Goal: Task Accomplishment & Management: Manage account settings

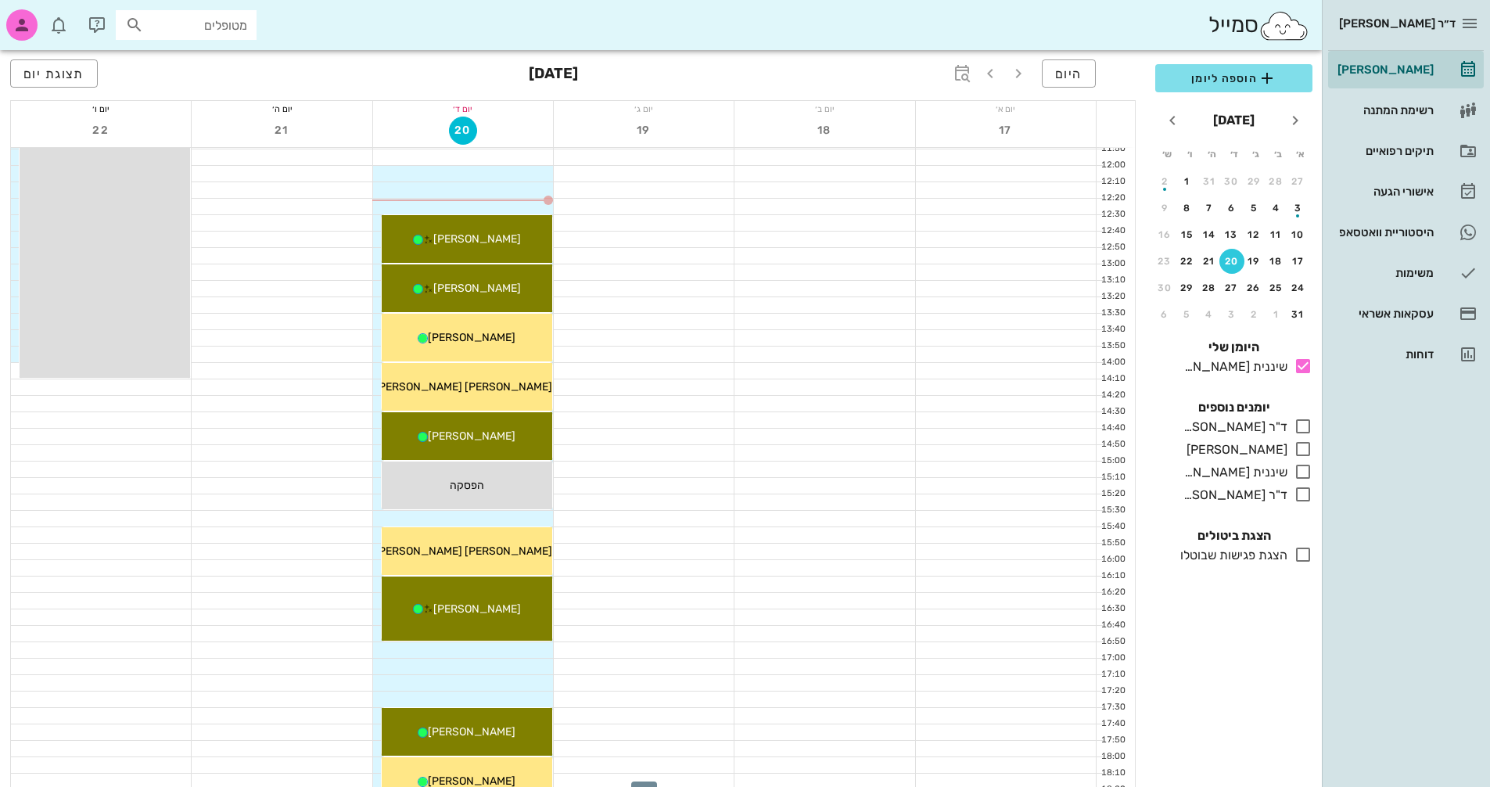
scroll to position [428, 0]
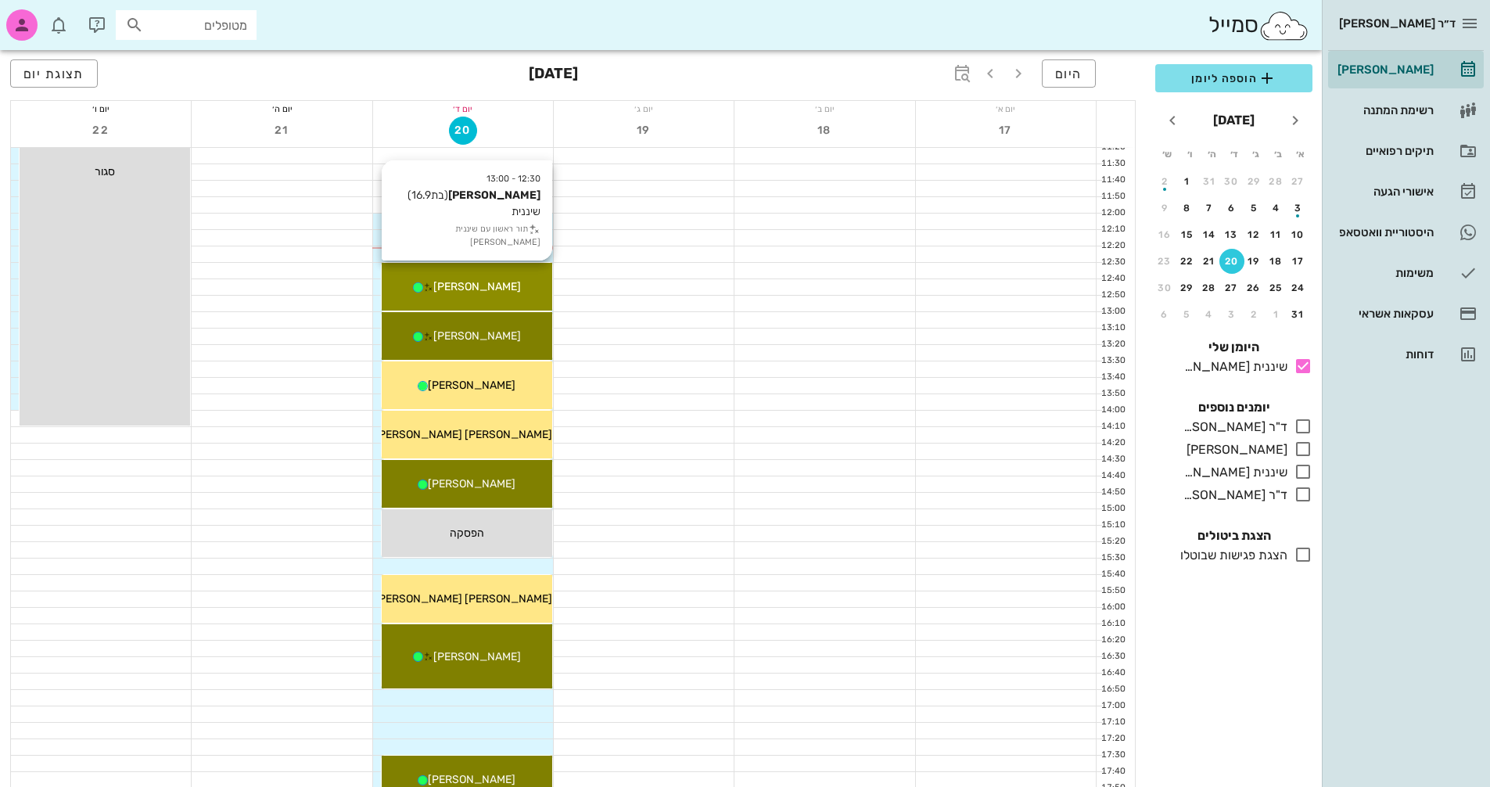
click at [507, 291] on div "[PERSON_NAME]" at bounding box center [467, 286] width 170 height 16
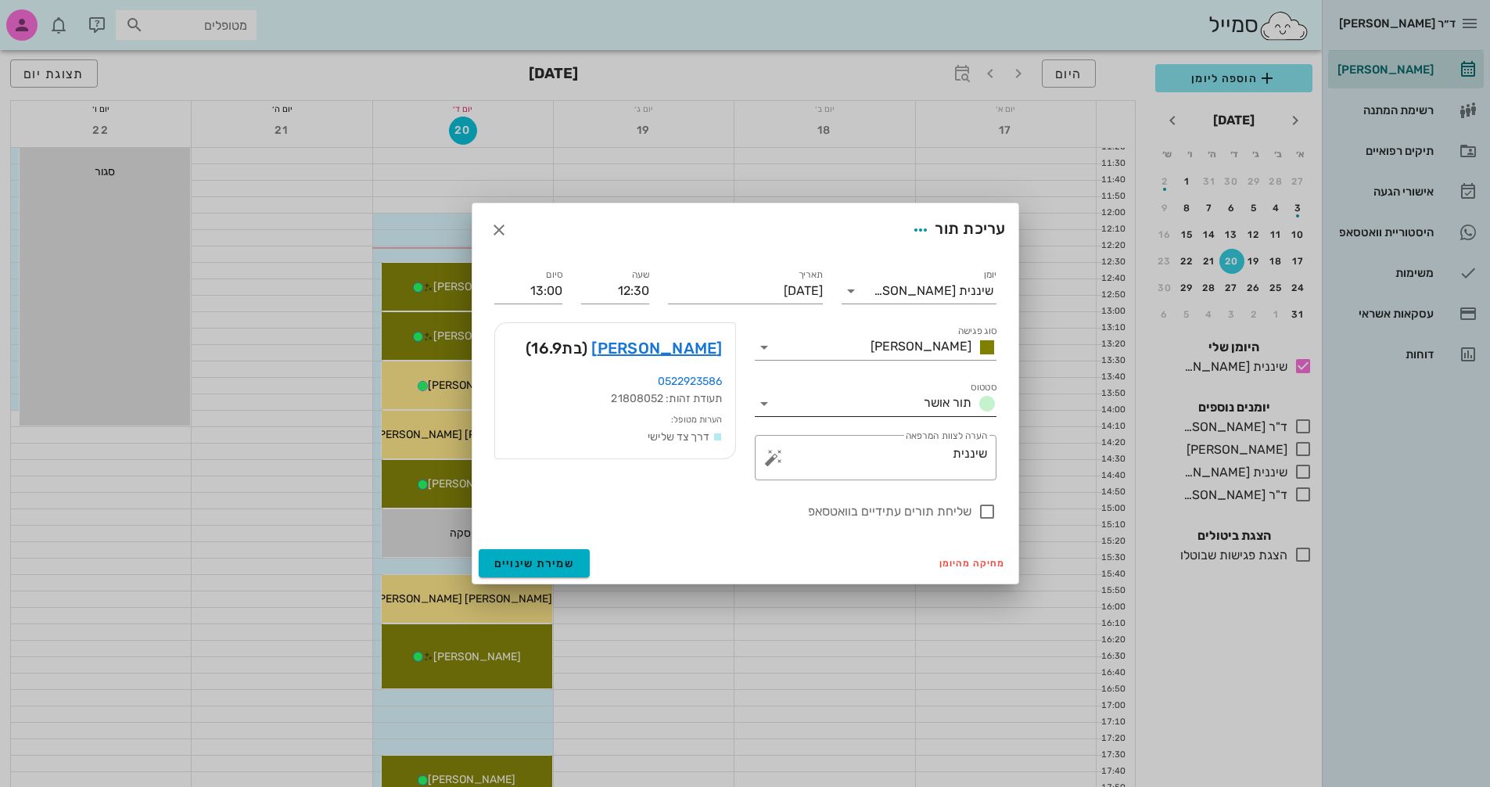
click at [763, 402] on icon at bounding box center [764, 403] width 19 height 19
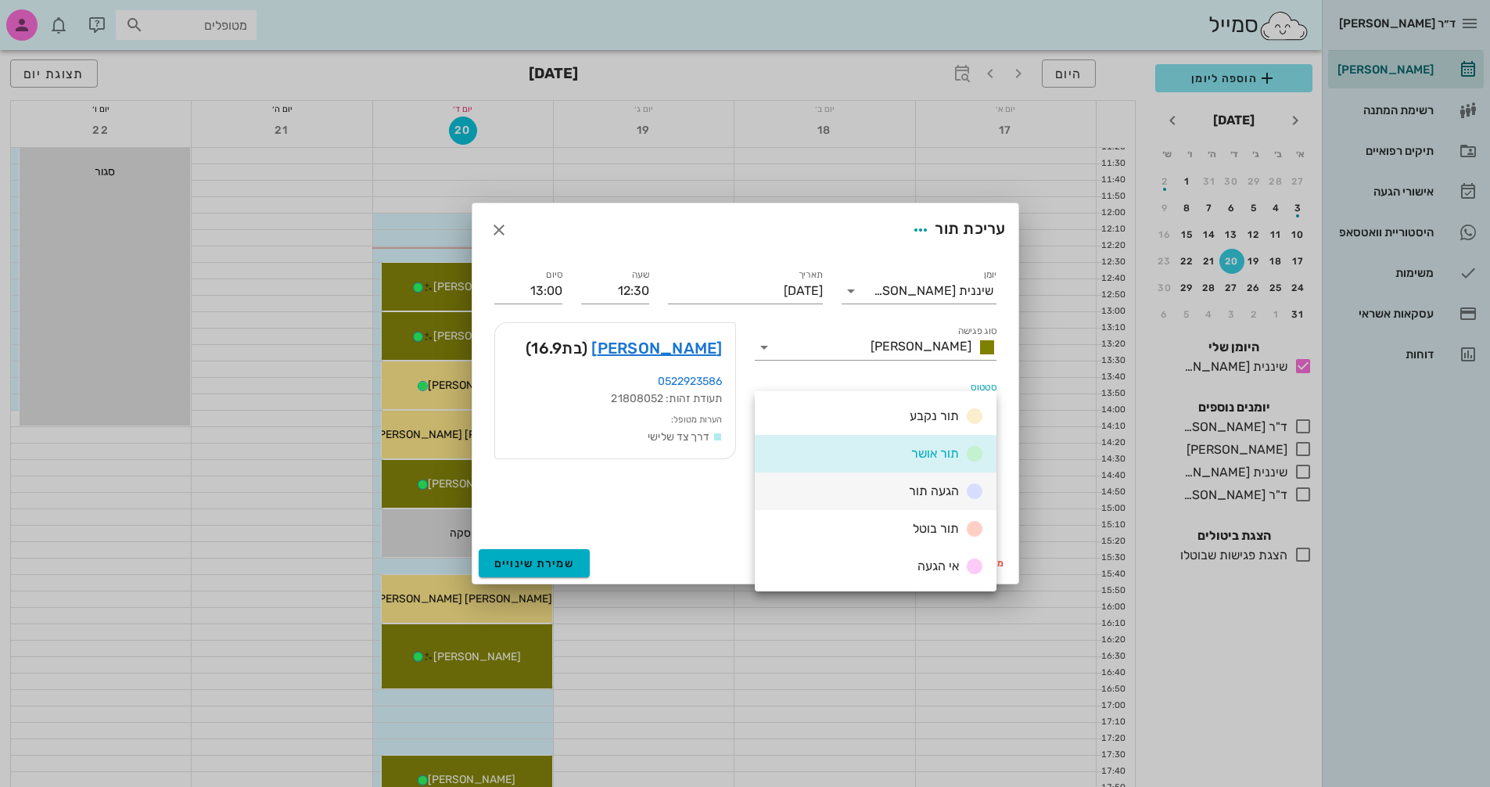
click at [931, 494] on span "הגעה תור" at bounding box center [934, 490] width 50 height 15
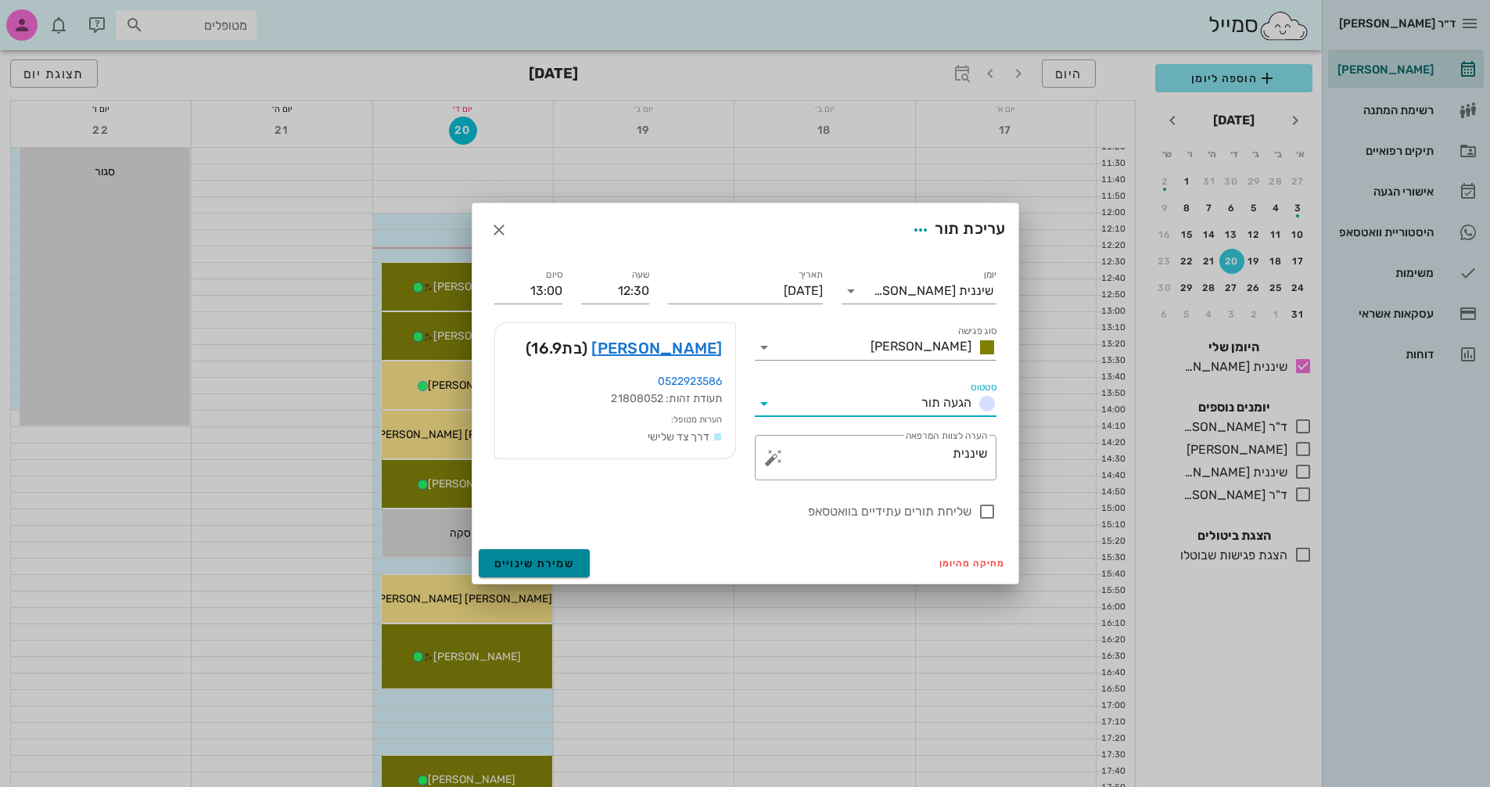
click at [565, 562] on span "שמירת שינויים" at bounding box center [534, 563] width 81 height 13
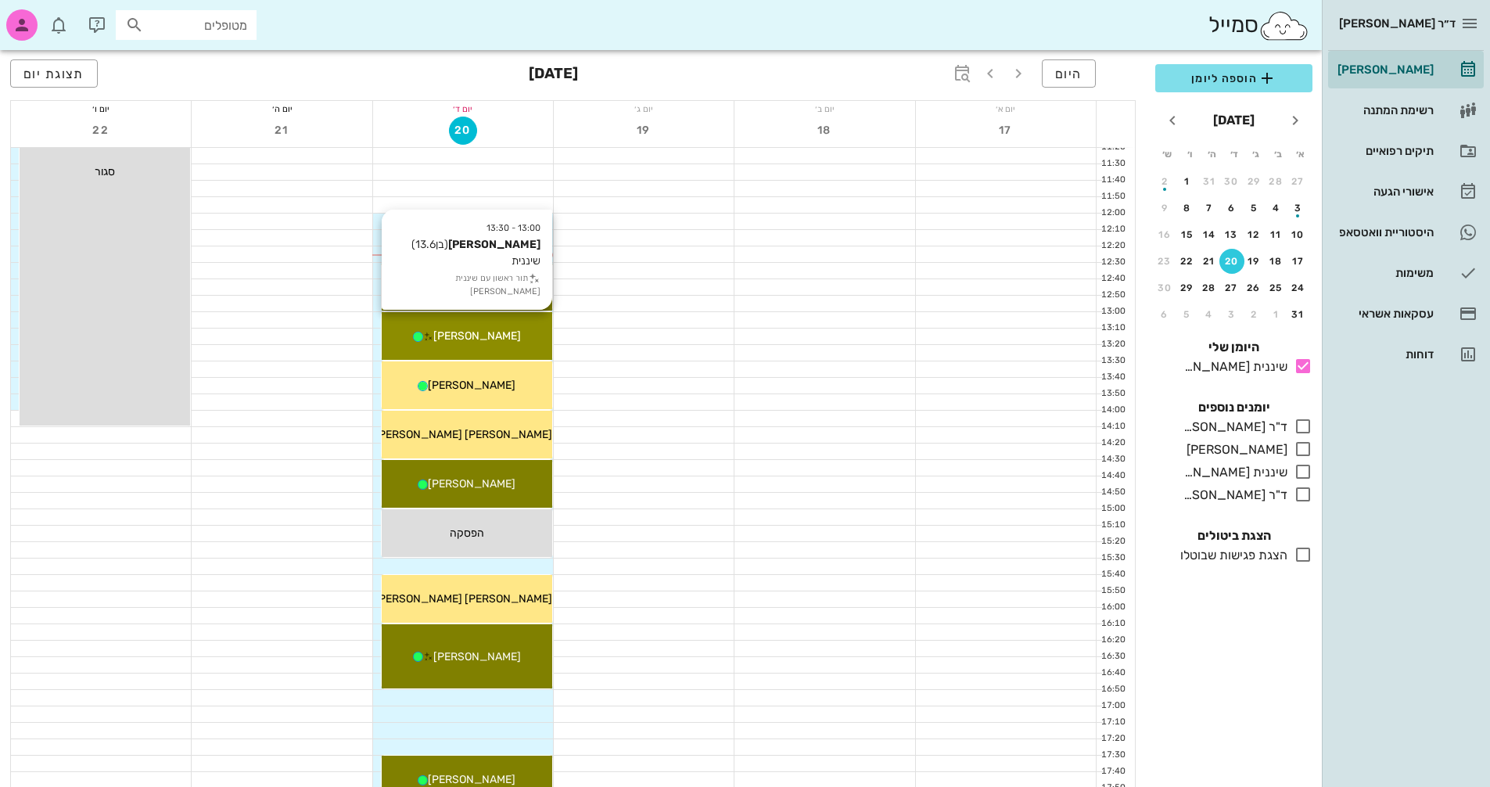
drag, startPoint x: 482, startPoint y: 332, endPoint x: 435, endPoint y: 336, distance: 47.2
click at [423, 336] on icon at bounding box center [418, 337] width 10 height 10
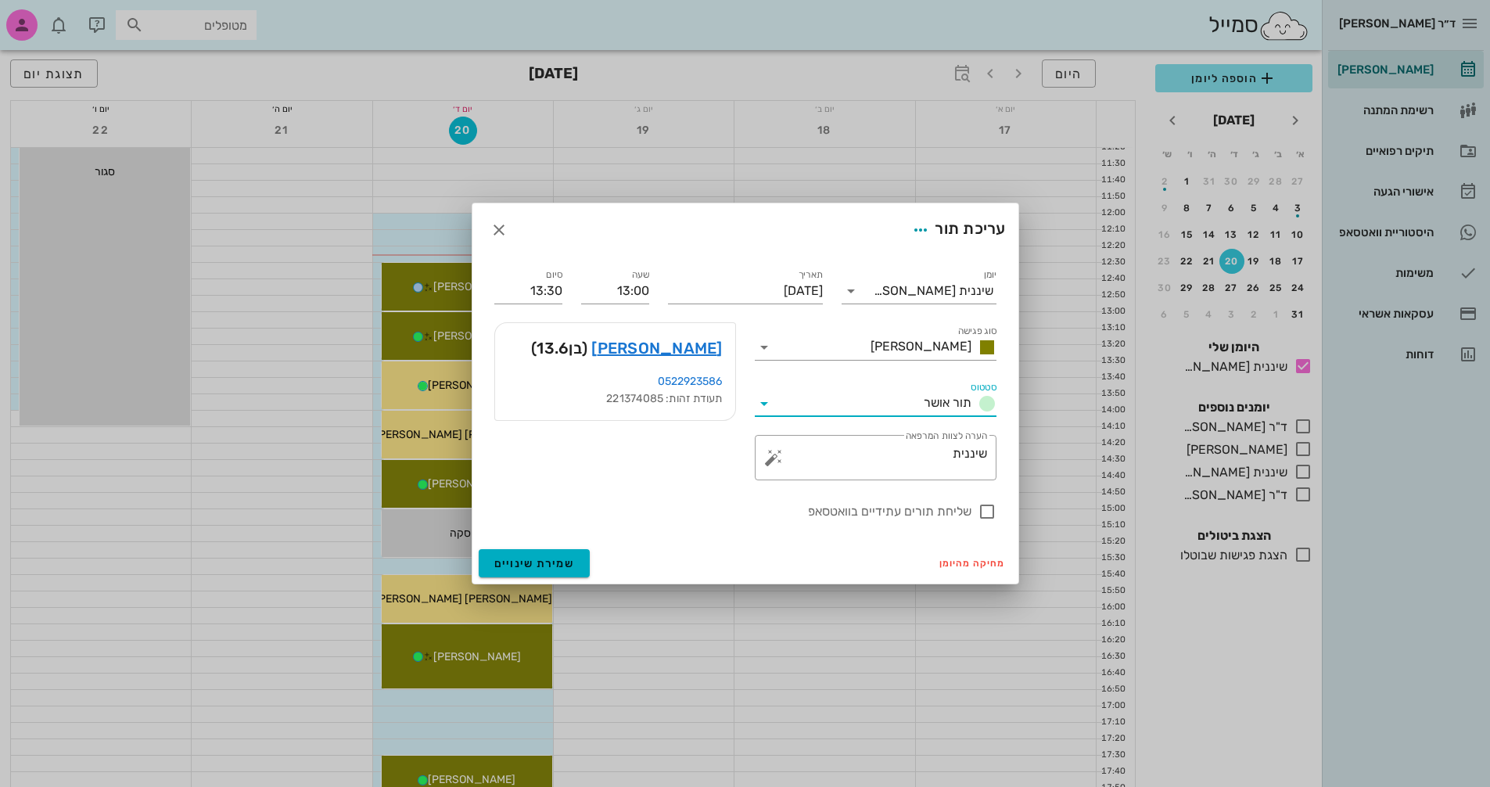
click at [913, 409] on input "סטטוס" at bounding box center [847, 403] width 141 height 25
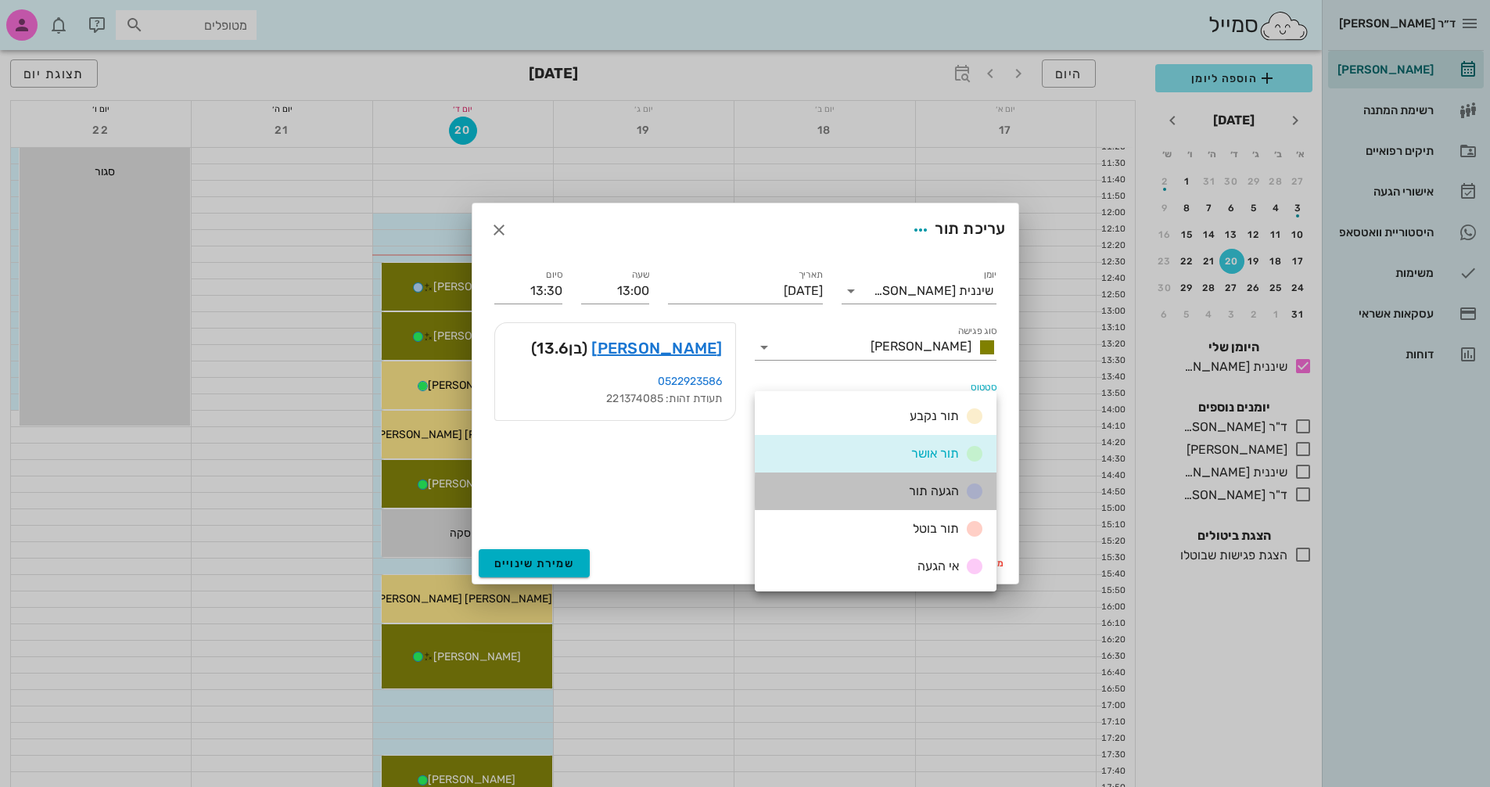
click at [915, 493] on span "הגעה תור" at bounding box center [934, 490] width 50 height 15
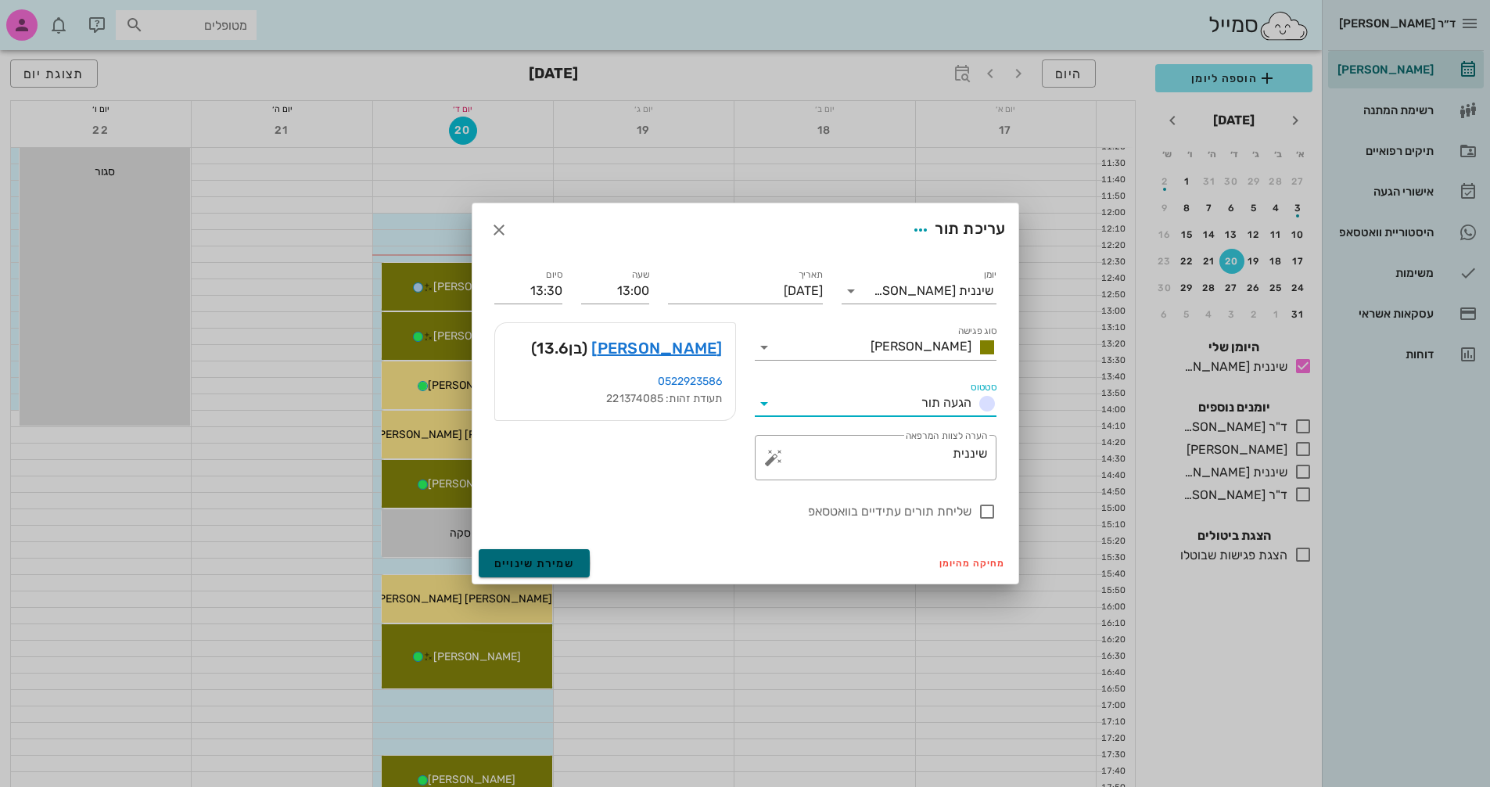
click at [538, 561] on span "שמירת שינויים" at bounding box center [534, 563] width 81 height 13
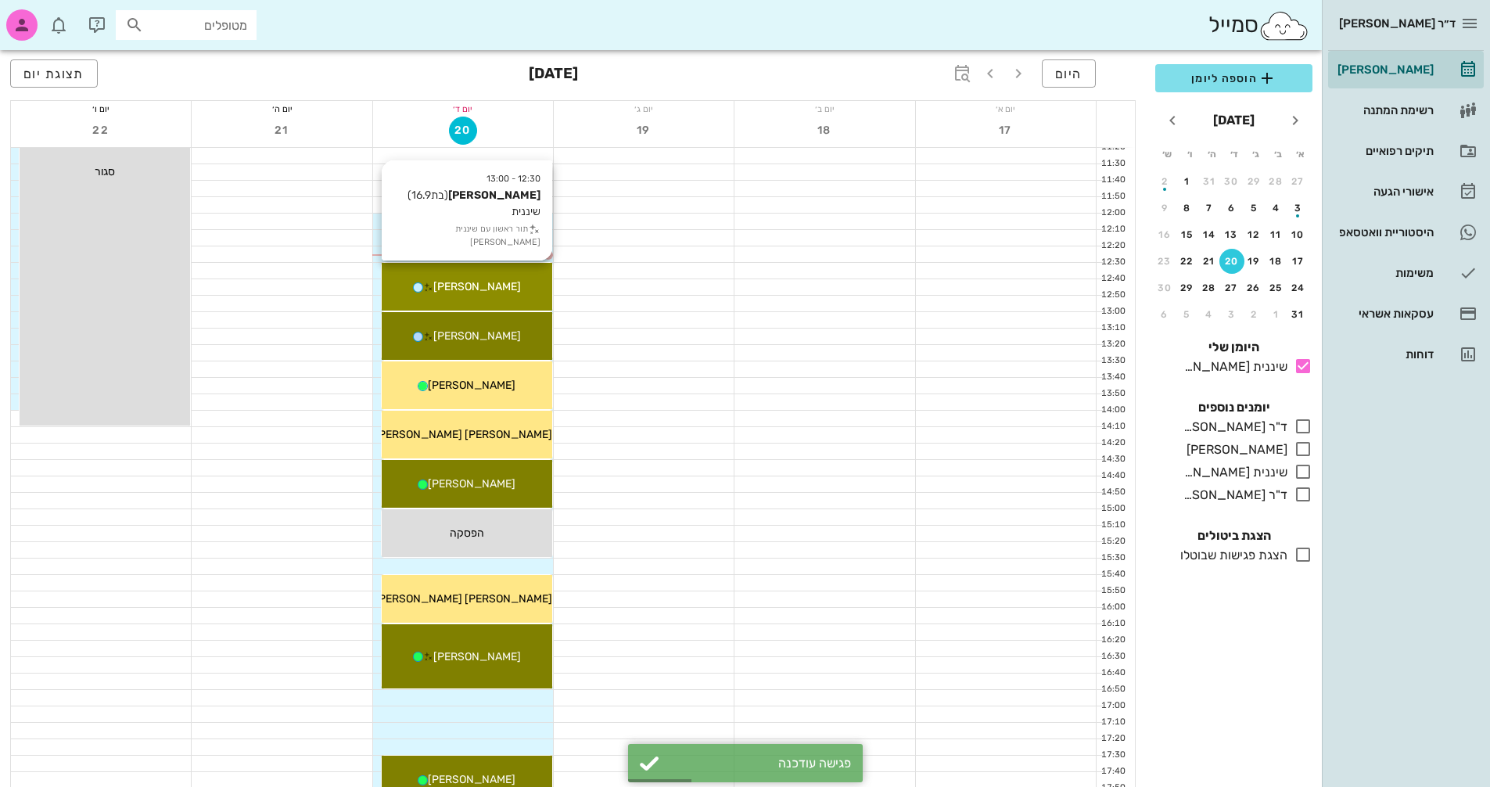
click at [504, 285] on div "[PERSON_NAME]" at bounding box center [467, 286] width 170 height 16
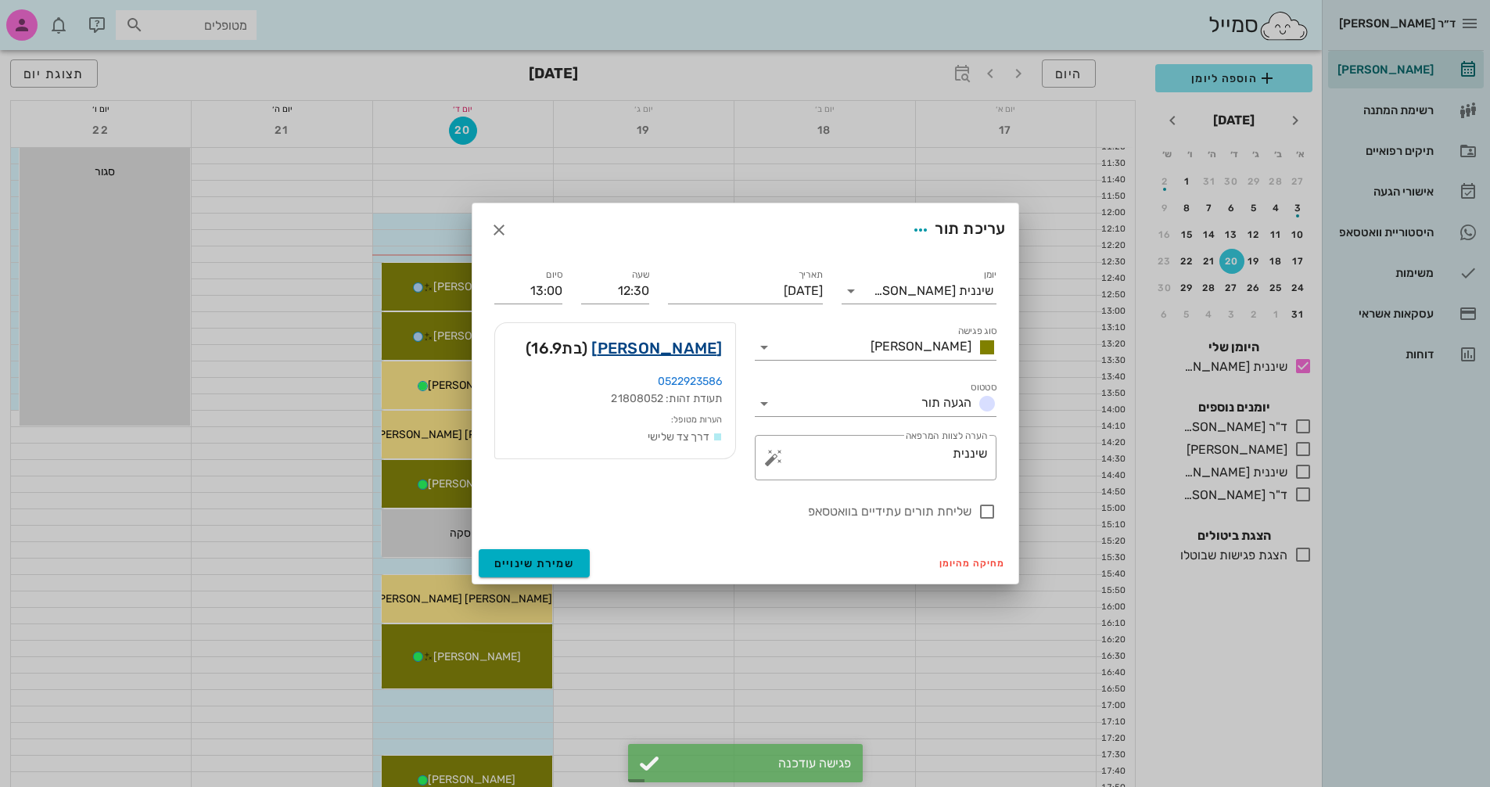
click at [688, 348] on link "[PERSON_NAME]" at bounding box center [656, 347] width 131 height 25
